Goal: Information Seeking & Learning: Learn about a topic

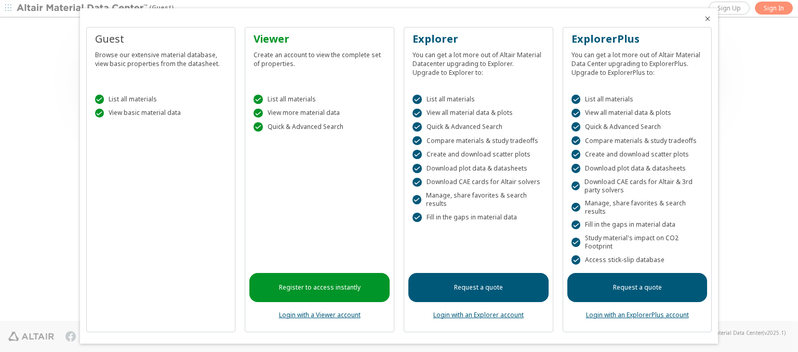
click at [703, 19] on icon "Close" at bounding box center [707, 19] width 8 height 8
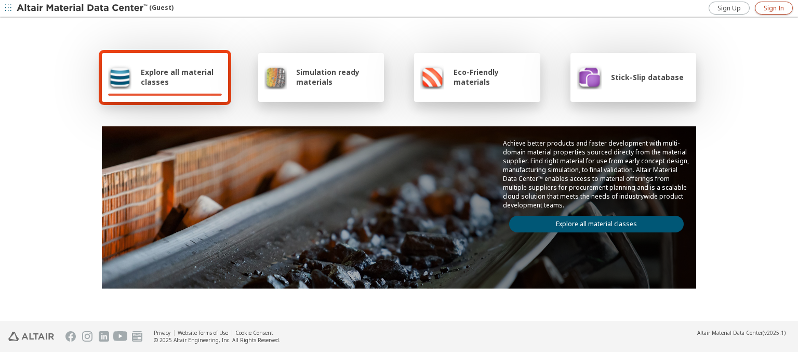
click at [773, 8] on span "Sign In" at bounding box center [773, 8] width 20 height 8
click at [83, 8] on img at bounding box center [83, 8] width 132 height 10
click at [177, 77] on span "Explore all material classes" at bounding box center [181, 77] width 81 height 20
click at [592, 221] on link "Explore all material classes" at bounding box center [596, 223] width 174 height 17
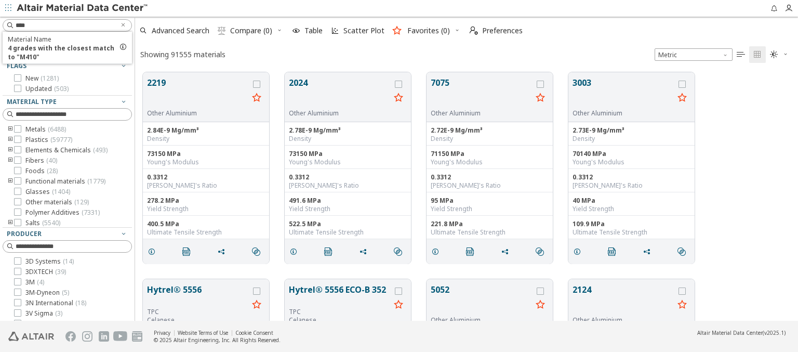
scroll to position [248, 654]
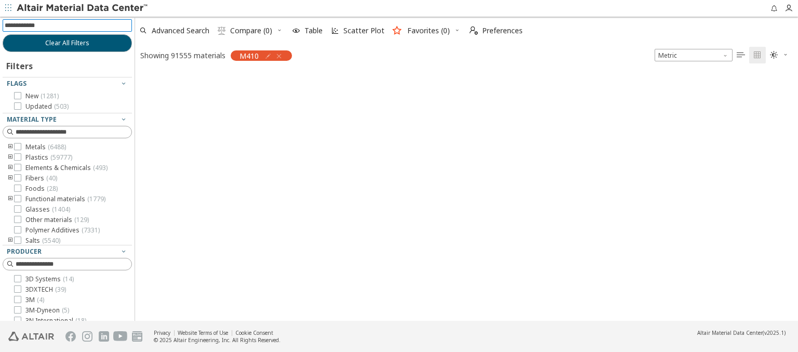
scroll to position [247, 654]
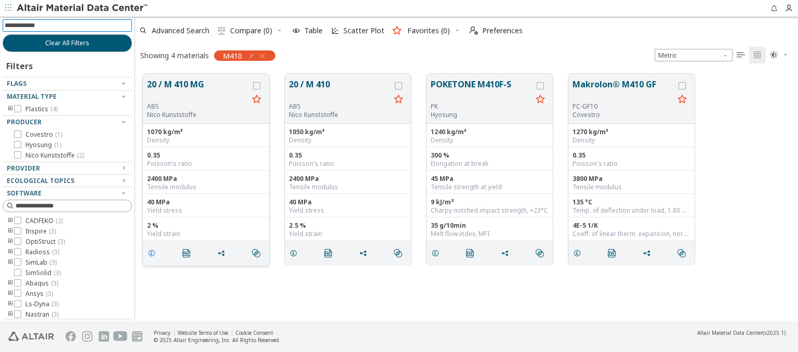
click at [153, 252] on icon "grid" at bounding box center [151, 253] width 8 height 8
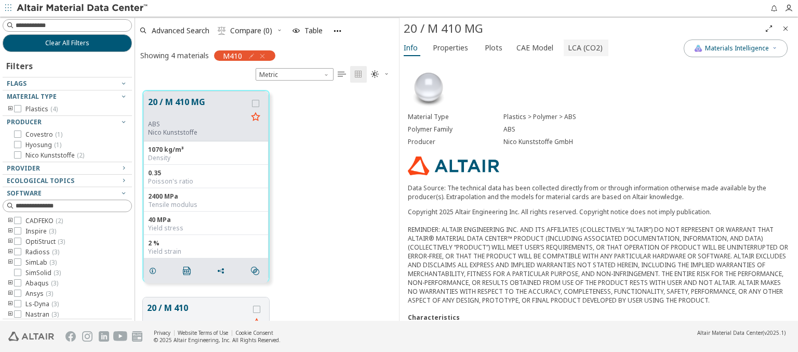
click at [579, 47] on span "LCA (CO2)" at bounding box center [585, 47] width 35 height 17
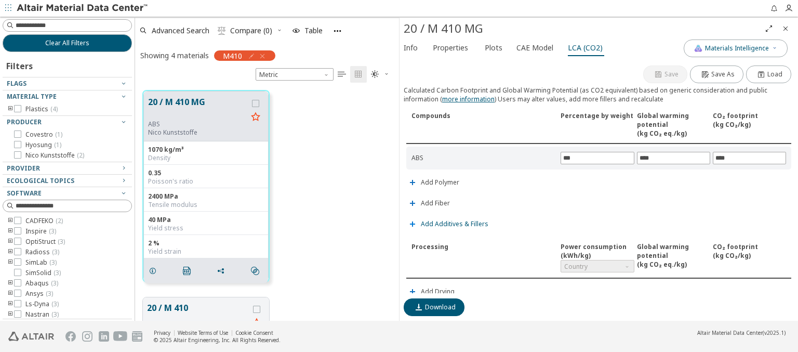
click at [453, 222] on span "Add Additives & Fillers" at bounding box center [454, 224] width 67 height 6
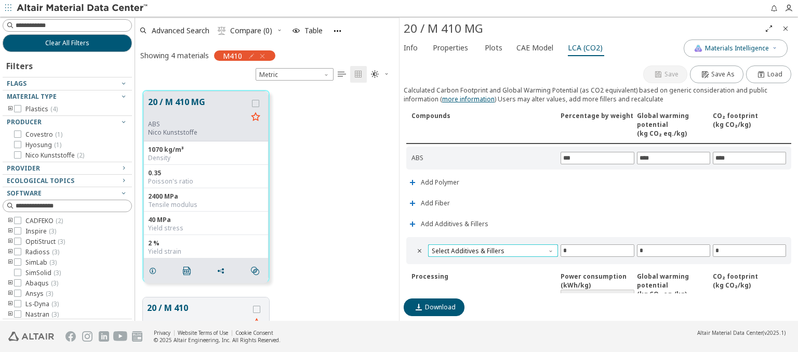
click at [491, 248] on span "Select Additives & Fillers" at bounding box center [493, 250] width 130 height 12
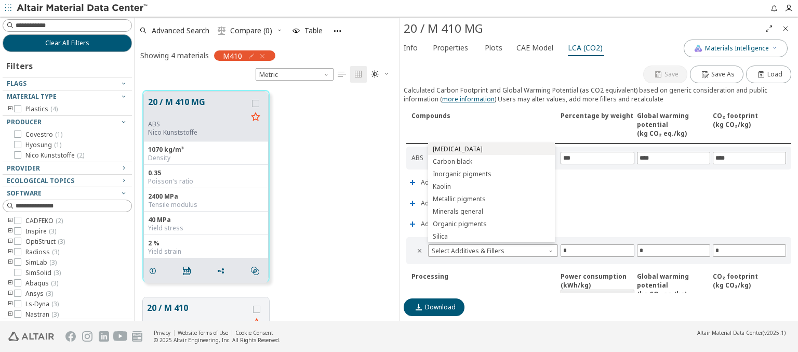
click at [491, 148] on span "Calcium carbonate" at bounding box center [491, 148] width 118 height 7
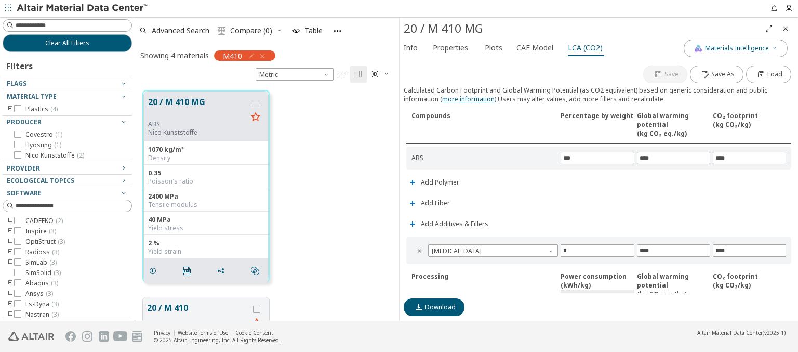
click at [83, 8] on img at bounding box center [83, 8] width 132 height 10
